Goal: Use online tool/utility: Use online tool/utility

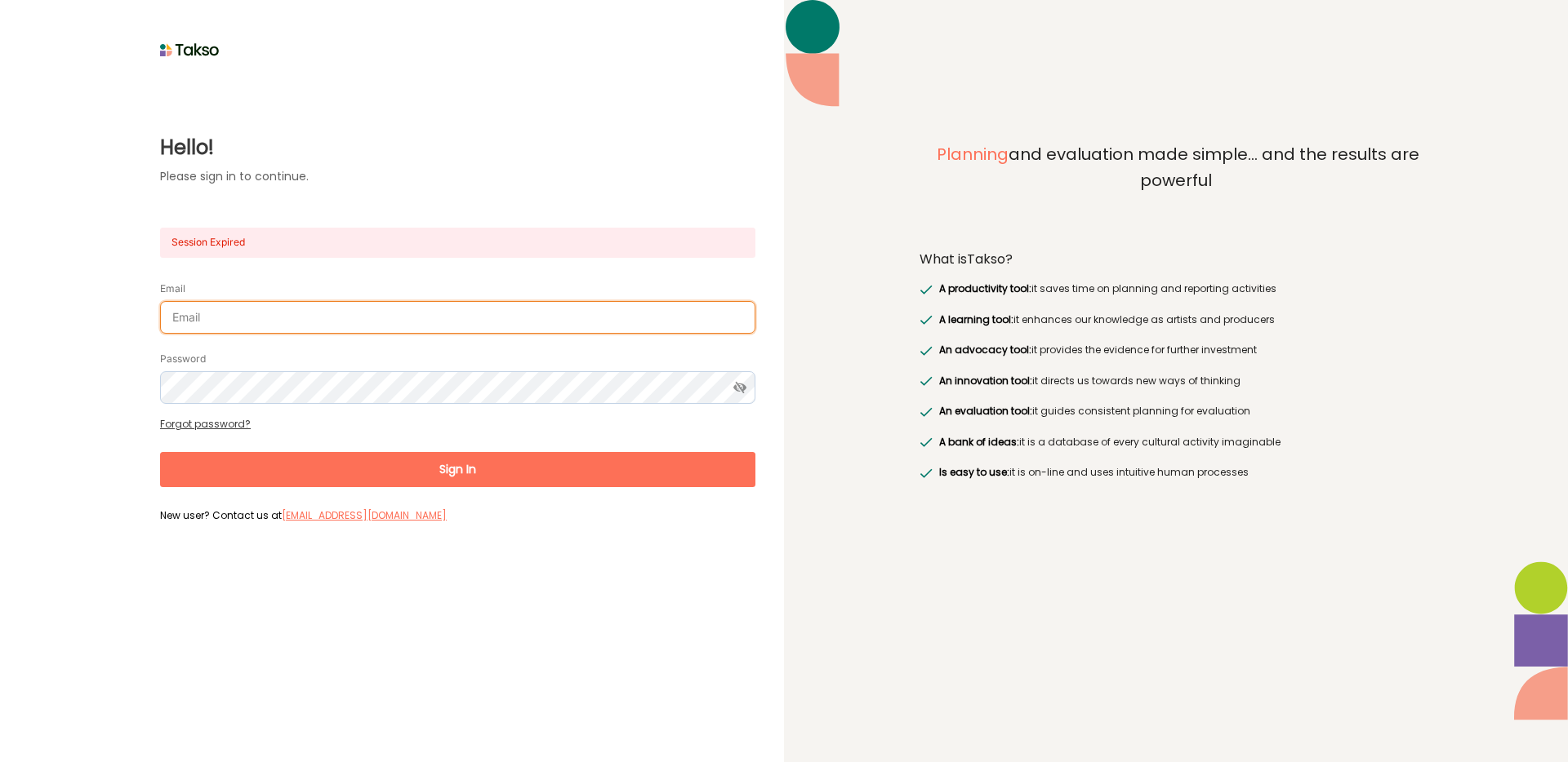
type input "georgia@sharingstoriesfoundation.org"
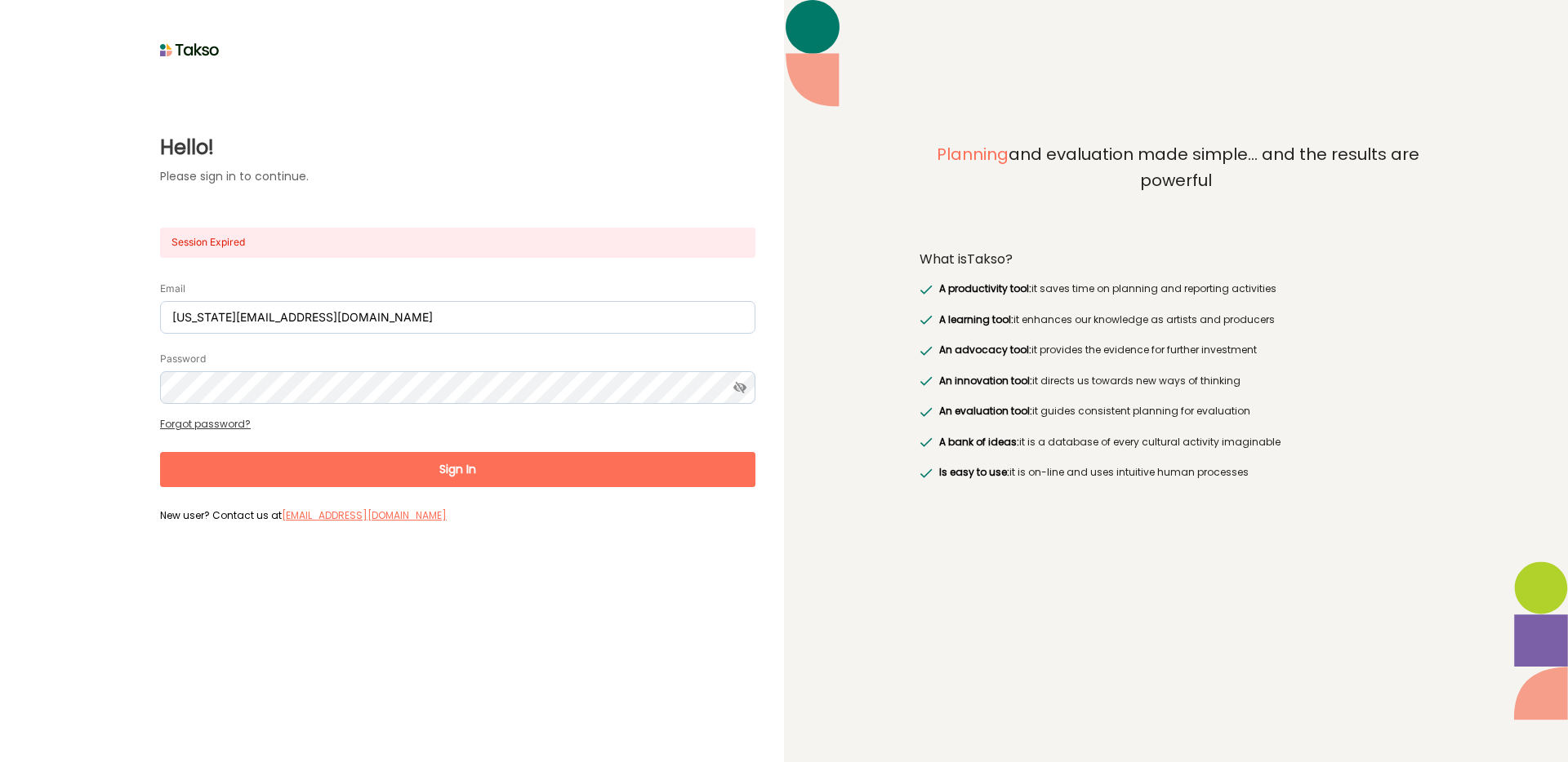
click at [514, 480] on button "Sign In" at bounding box center [457, 469] width 596 height 35
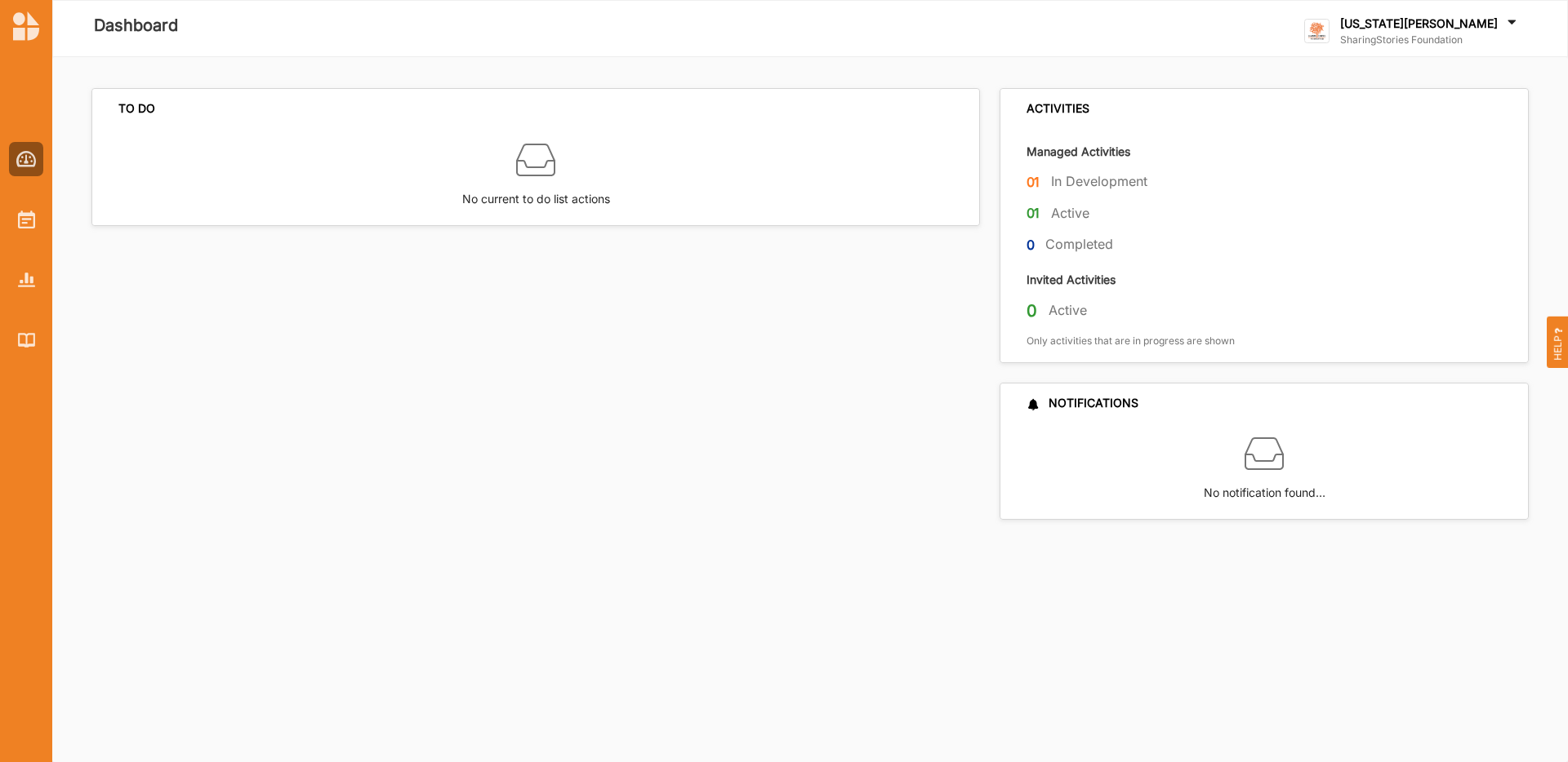
click at [33, 179] on div at bounding box center [26, 236] width 53 height 242
click at [31, 162] on img at bounding box center [26, 159] width 21 height 16
click at [27, 17] on img at bounding box center [26, 25] width 26 height 29
click at [26, 216] on img at bounding box center [26, 219] width 17 height 18
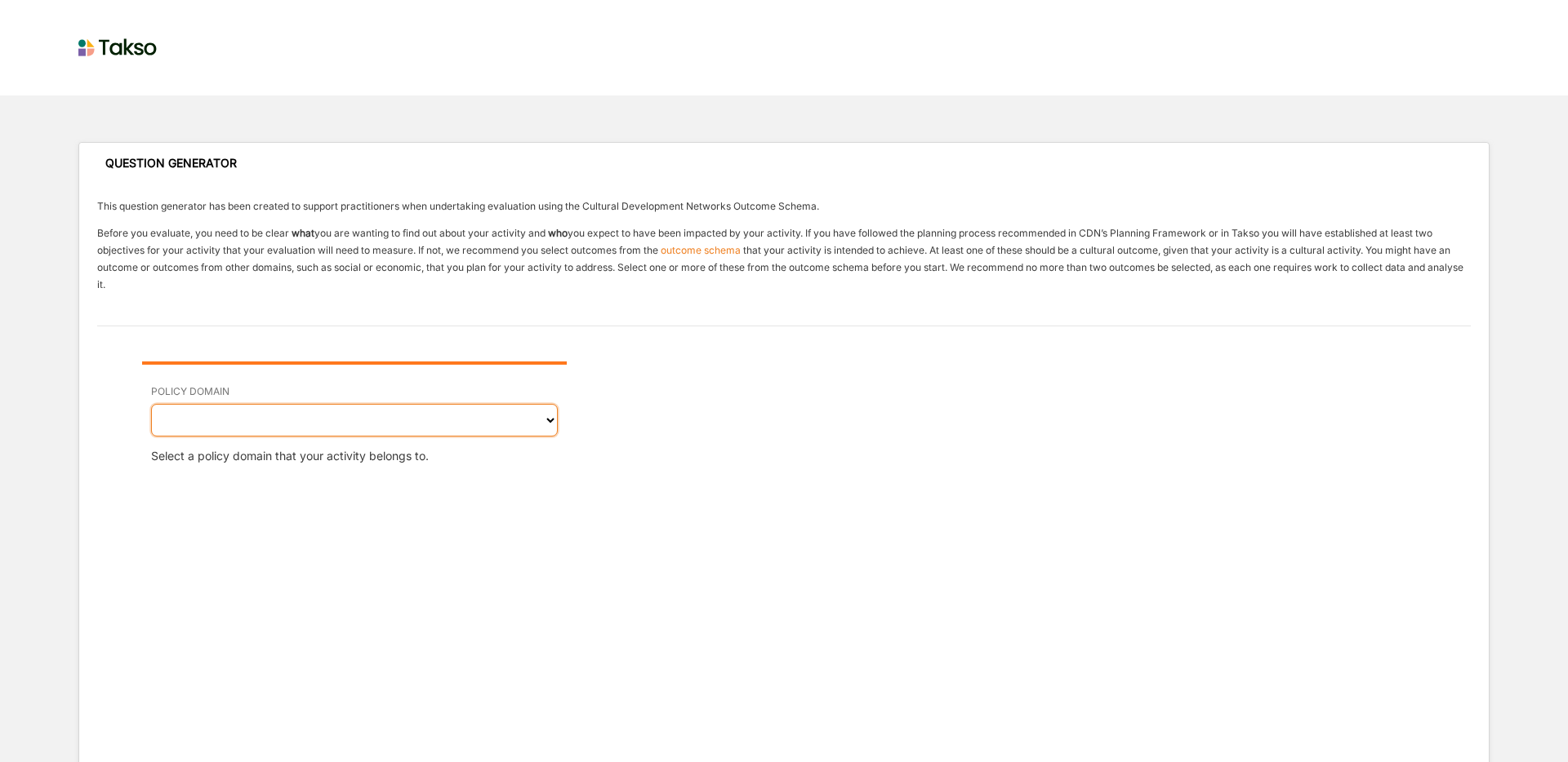
click at [258, 421] on select "Cultural Social Economic Governance Environmental" at bounding box center [355, 420] width 407 height 33
click at [357, 406] on select "Cultural Social Economic Governance Environmental" at bounding box center [355, 420] width 407 height 33
click at [436, 421] on select "Cultural Social Economic Governance Environmental" at bounding box center [355, 420] width 407 height 33
select select "1"
click at [152, 404] on select "Cultural Social Economic Governance Environmental" at bounding box center [355, 420] width 407 height 33
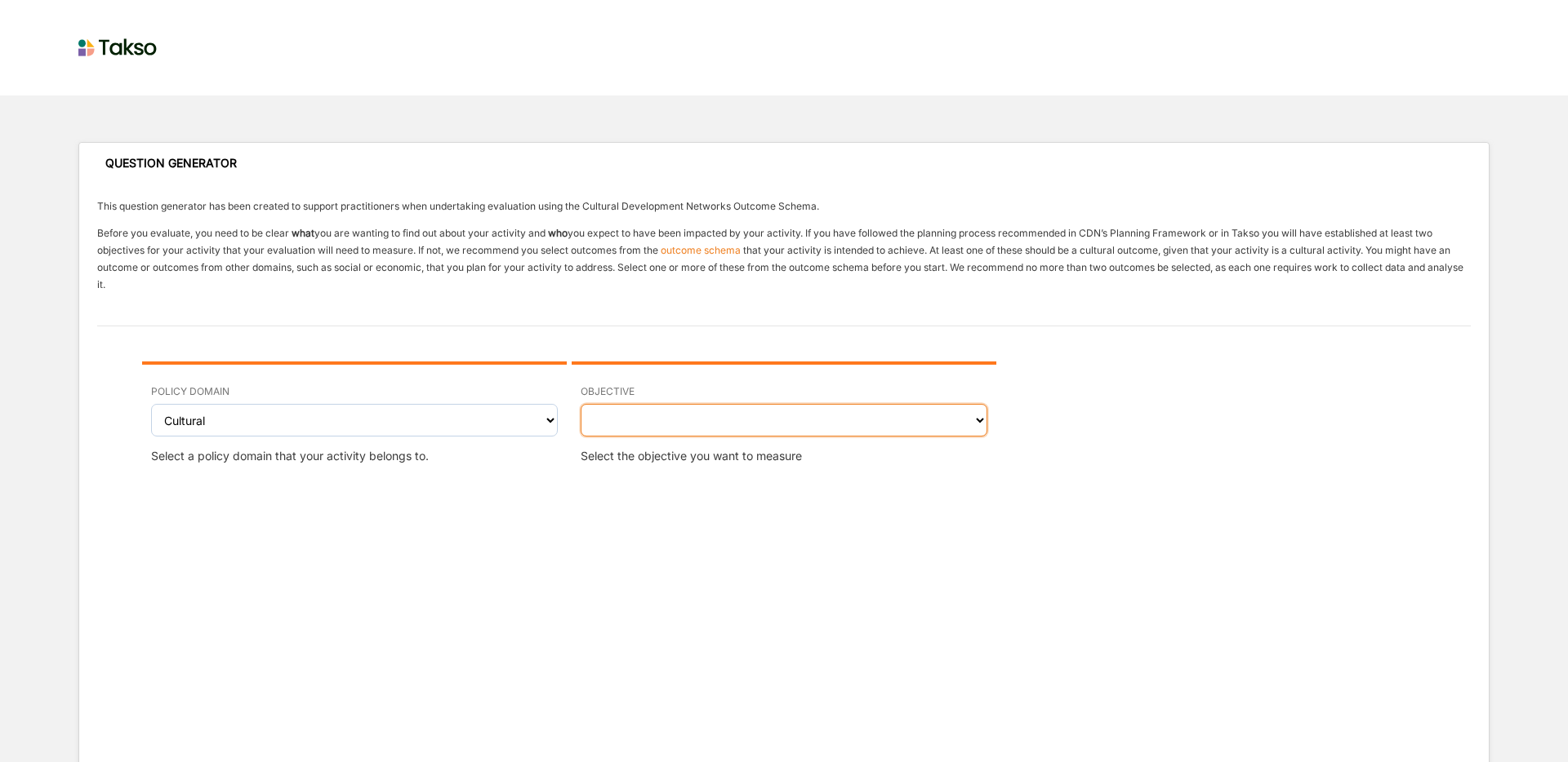
click at [839, 422] on select "Creativity stimulated Aesthetic enrichment experienced Knowledge, ideas and ins…" at bounding box center [784, 420] width 407 height 33
